Goal: Use online tool/utility: Utilize a website feature to perform a specific function

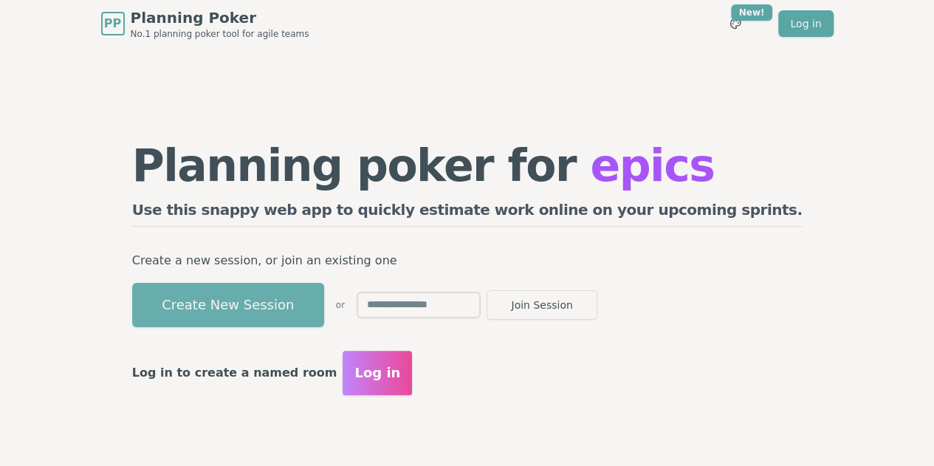
click at [316, 318] on button "Create New Session" at bounding box center [228, 305] width 192 height 44
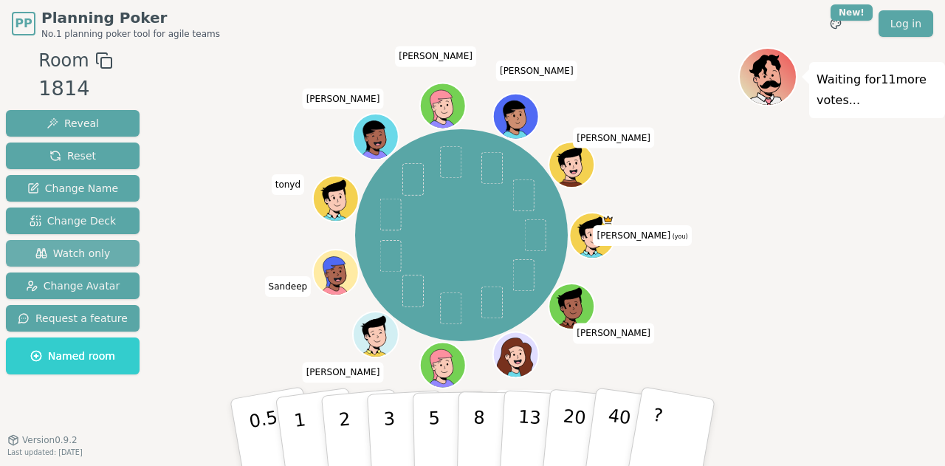
click at [65, 252] on span "Watch only" at bounding box center [72, 253] width 75 height 15
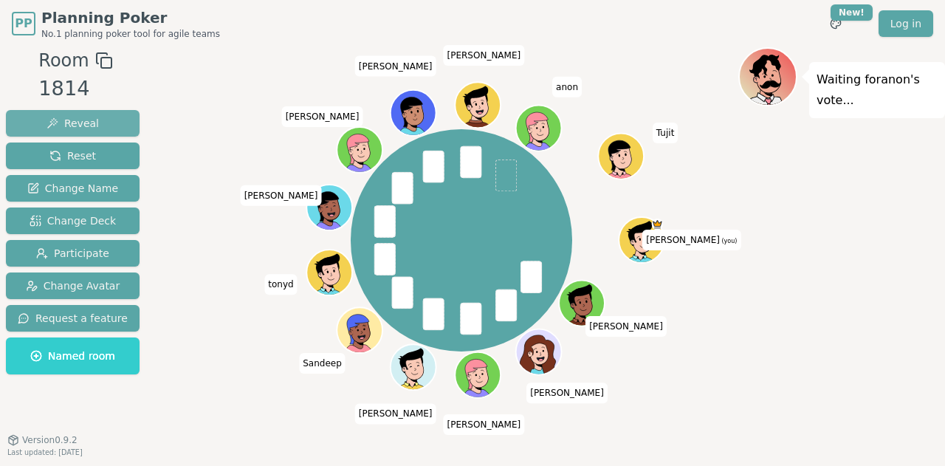
click at [77, 124] on span "Reveal" at bounding box center [73, 123] width 52 height 15
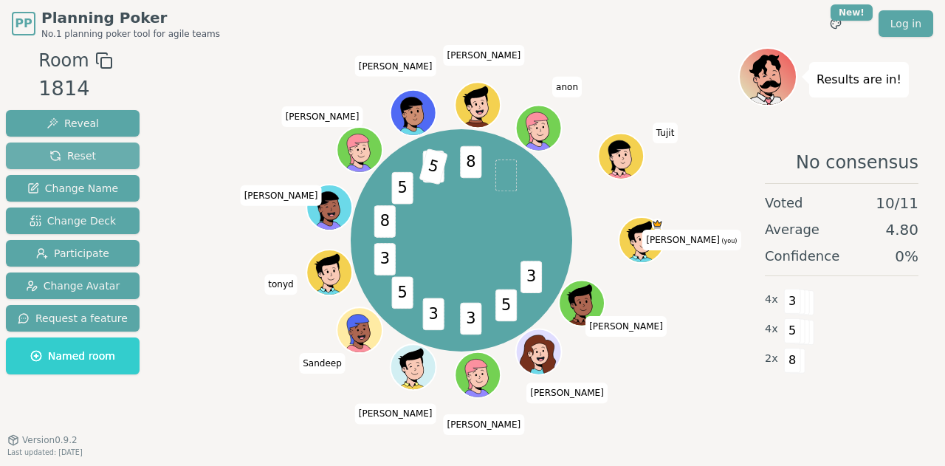
click at [100, 154] on button "Reset" at bounding box center [73, 155] width 134 height 27
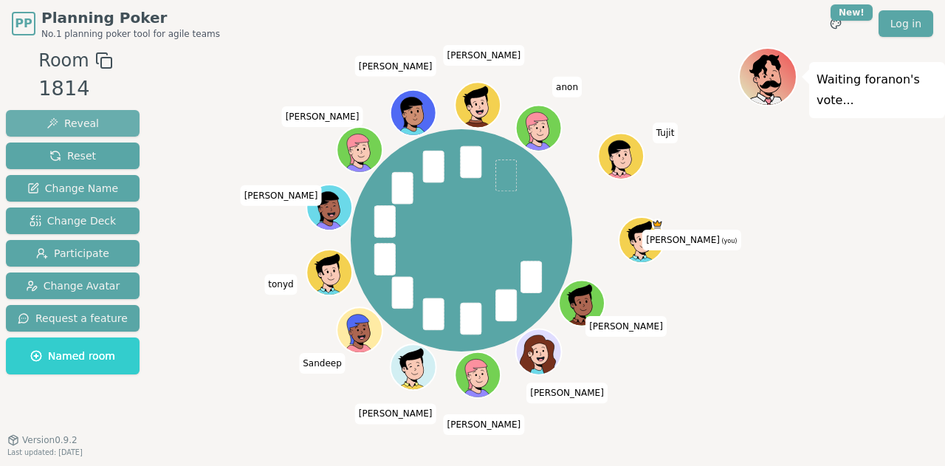
click at [89, 129] on span "Reveal" at bounding box center [73, 123] width 52 height 15
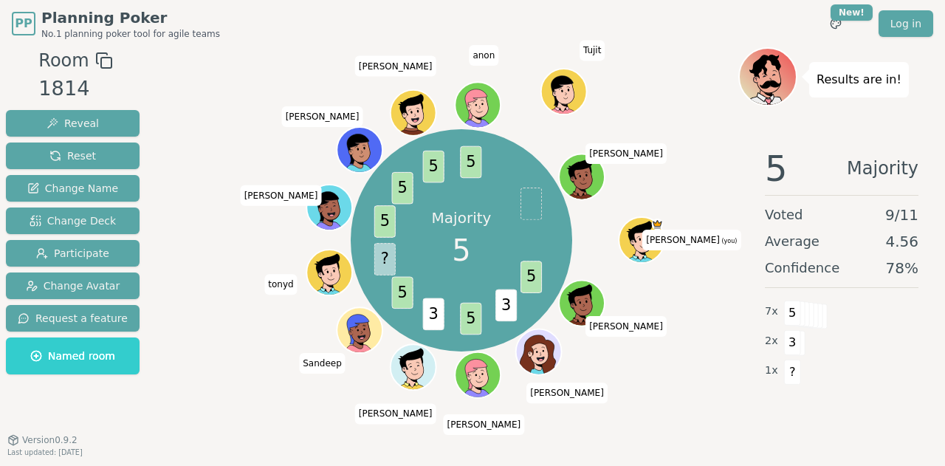
drag, startPoint x: 114, startPoint y: 156, endPoint x: 128, endPoint y: 205, distance: 50.7
click at [114, 156] on button "Reset" at bounding box center [73, 155] width 134 height 27
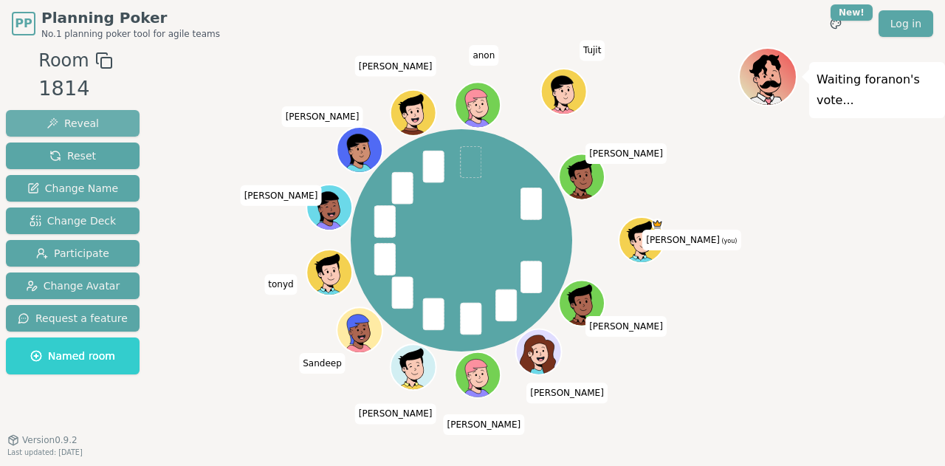
click at [98, 122] on button "Reveal" at bounding box center [73, 123] width 134 height 27
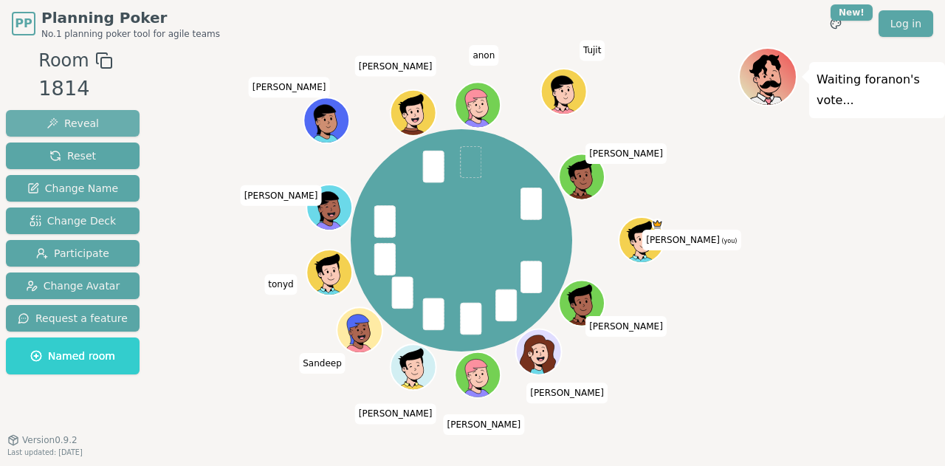
click at [79, 125] on span "Reveal" at bounding box center [73, 123] width 52 height 15
